Goal: Task Accomplishment & Management: Use online tool/utility

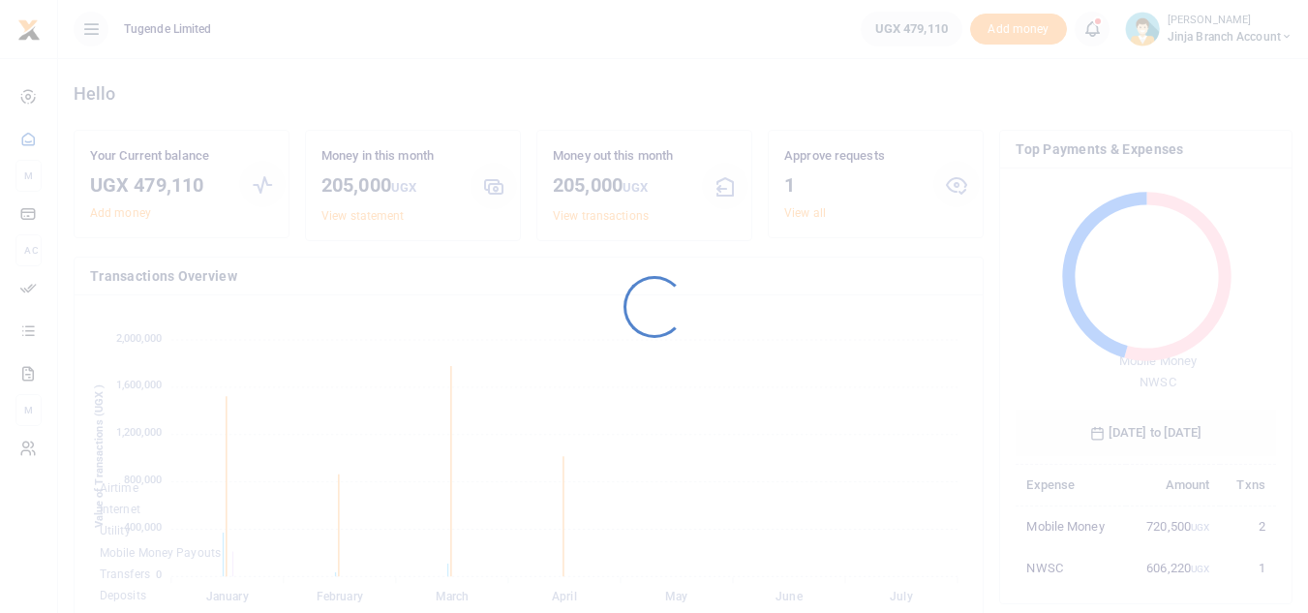
scroll to position [258, 246]
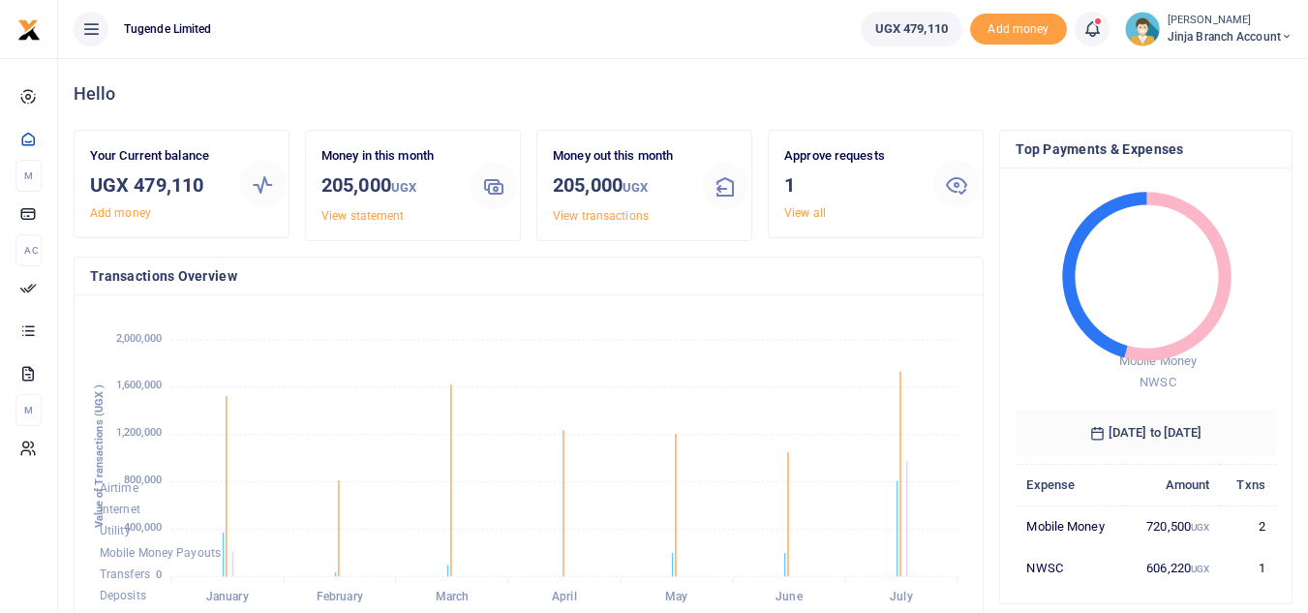
click at [793, 204] on div "Approve requests 1 View all" at bounding box center [851, 184] width 149 height 76
click at [802, 210] on link "View all" at bounding box center [805, 213] width 42 height 14
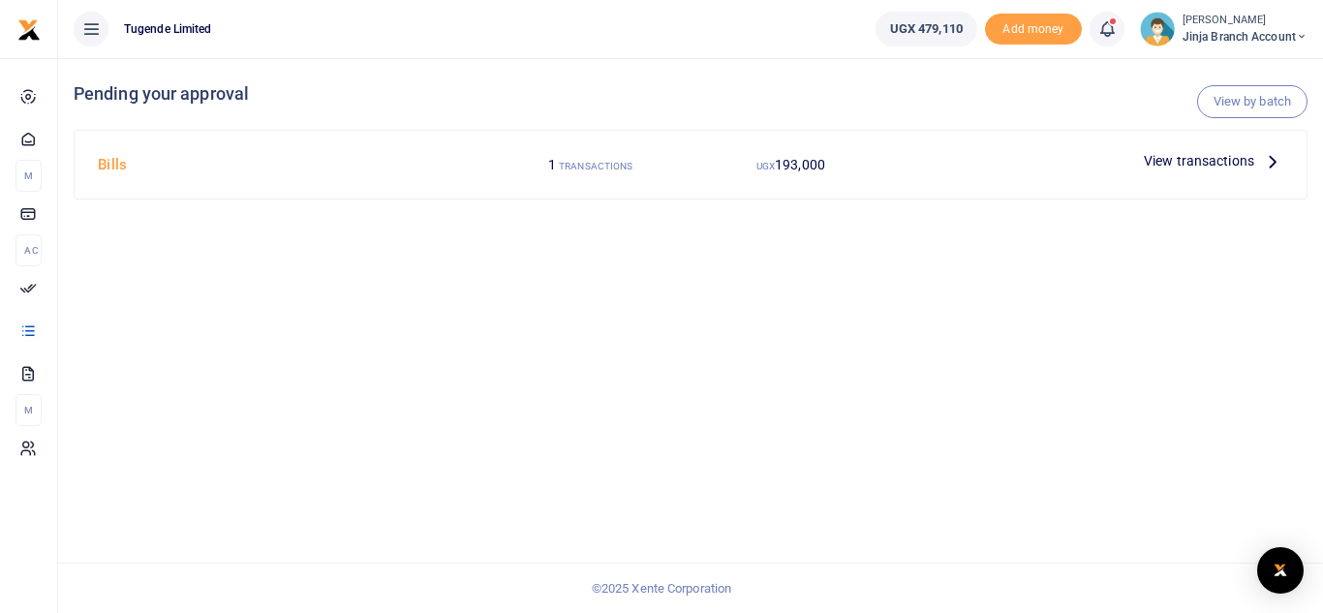
click at [1275, 148] on div "View transactions" at bounding box center [1213, 160] width 155 height 29
click at [1262, 157] on icon at bounding box center [1272, 160] width 21 height 21
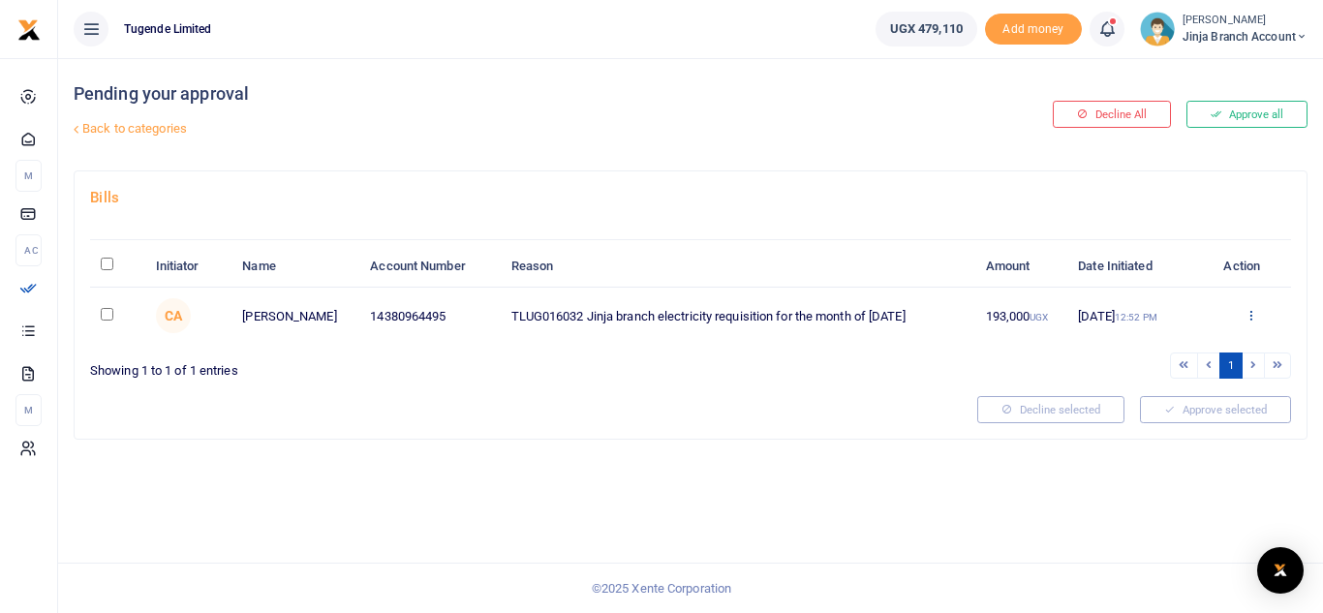
click at [1248, 317] on icon at bounding box center [1250, 315] width 13 height 14
click at [1159, 344] on link "Approve" at bounding box center [1179, 346] width 153 height 27
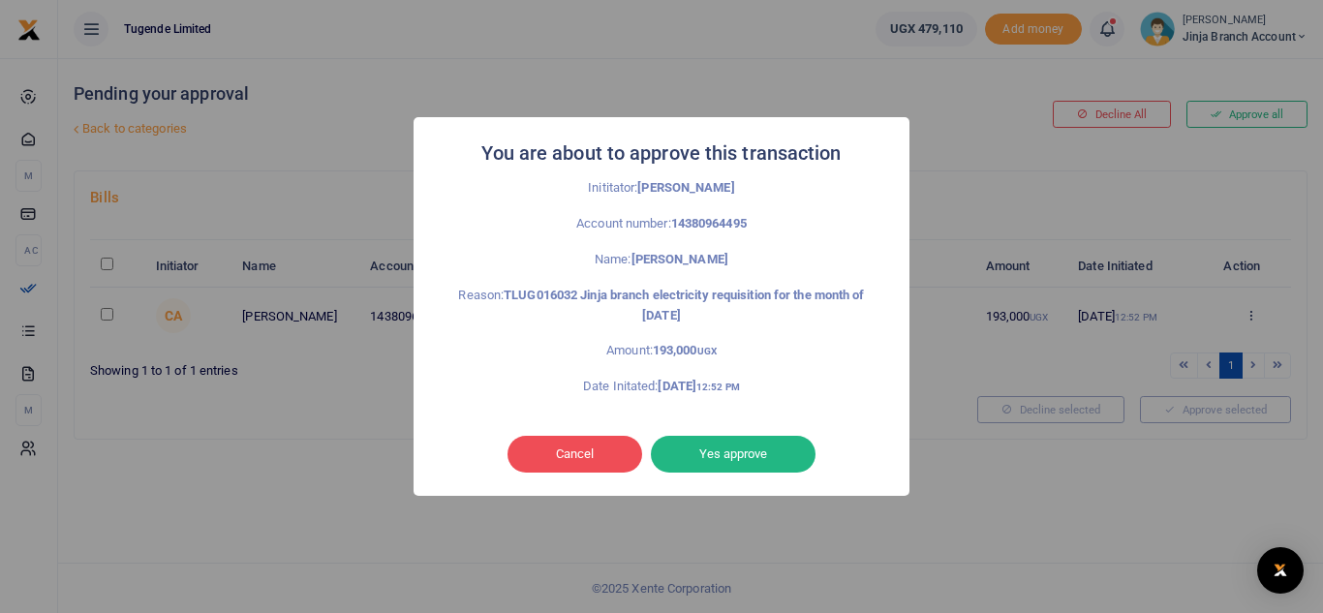
drag, startPoint x: 762, startPoint y: 450, endPoint x: 781, endPoint y: 409, distance: 45.9
click at [779, 411] on div "You are about to approve this transaction × Inititator: [PERSON_NAME] Account n…" at bounding box center [661, 306] width 496 height 378
click at [730, 458] on button "Yes approve" at bounding box center [733, 454] width 165 height 37
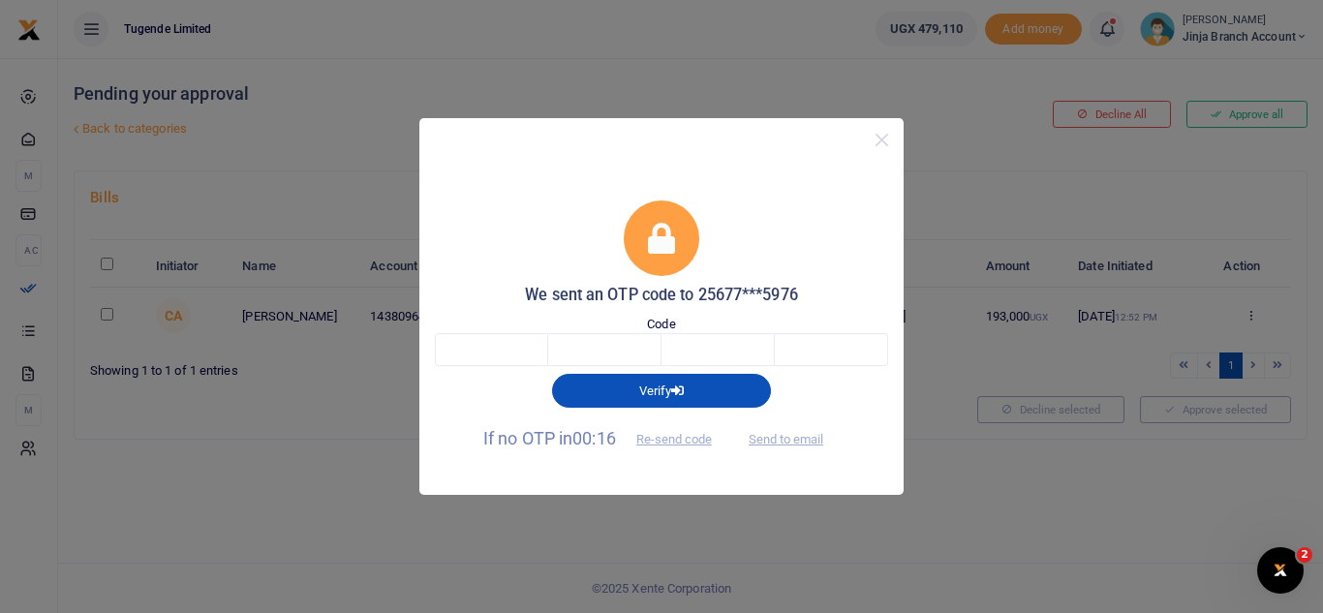
click at [769, 434] on span "Send to email" at bounding box center [785, 438] width 107 height 20
click at [781, 440] on span "Send to email" at bounding box center [785, 438] width 107 height 20
click at [792, 443] on span "Send to email" at bounding box center [785, 438] width 107 height 20
click at [524, 353] on input "text" at bounding box center [491, 349] width 113 height 33
type input "7"
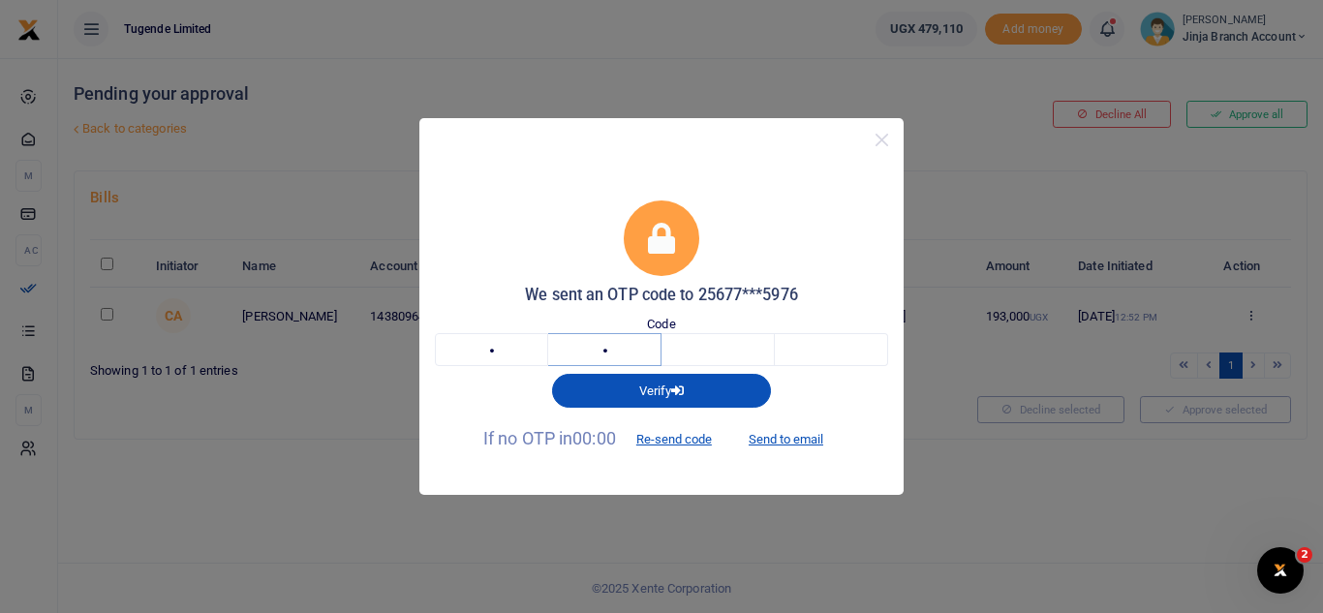
type input "4"
type input "9"
